Goal: Navigation & Orientation: Find specific page/section

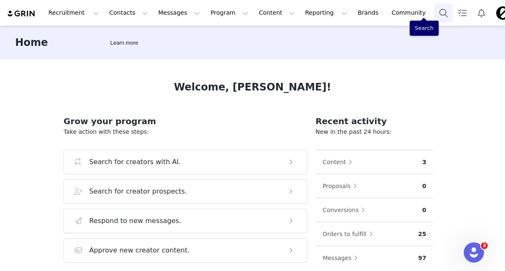
click at [344, 11] on button "Search" at bounding box center [443, 12] width 19 height 19
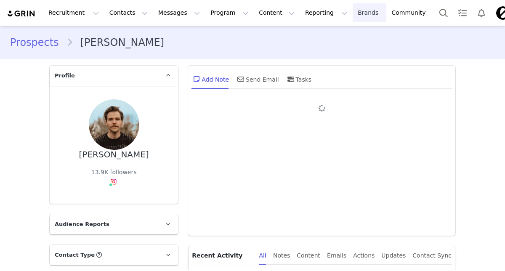
type input "+1 ([GEOGRAPHIC_DATA])"
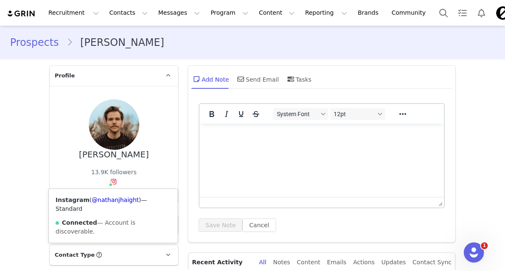
click at [114, 180] on img at bounding box center [113, 181] width 7 height 7
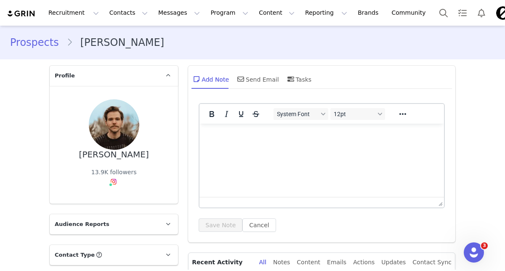
click at [88, 11] on button "Recruitment Recruitment" at bounding box center [73, 12] width 61 height 19
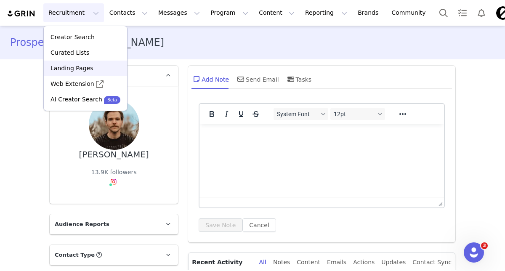
click at [77, 67] on p "Landing Pages" at bounding box center [72, 68] width 43 height 9
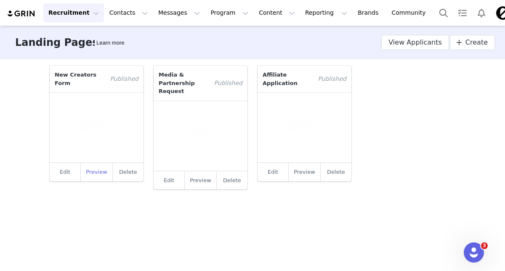
click at [97, 173] on link "Preview" at bounding box center [97, 172] width 32 height 19
click at [434, 11] on button "Search" at bounding box center [443, 12] width 19 height 19
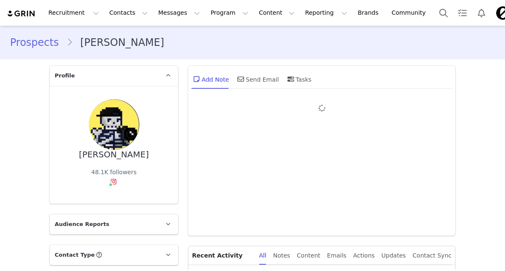
type input "+1 ([GEOGRAPHIC_DATA])"
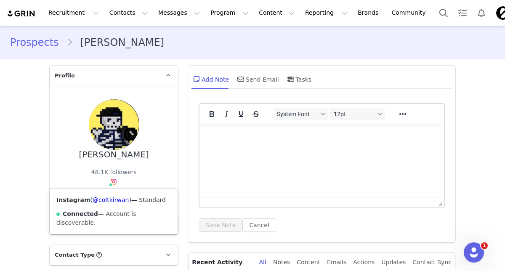
click at [112, 181] on img at bounding box center [113, 181] width 7 height 7
click at [110, 199] on link "@coltkirwan" at bounding box center [111, 200] width 36 height 7
